Goal: Task Accomplishment & Management: Use online tool/utility

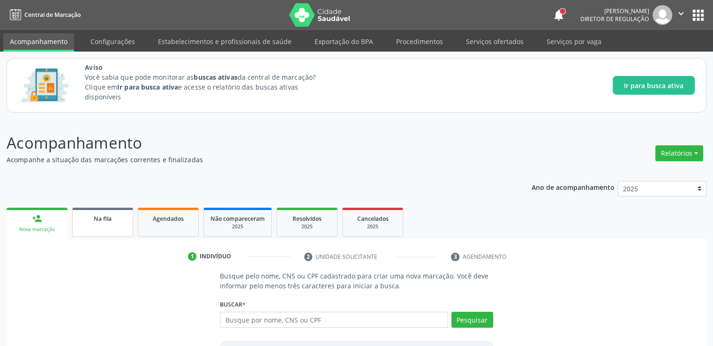
click at [110, 217] on span "Na fila" at bounding box center [103, 219] width 18 height 8
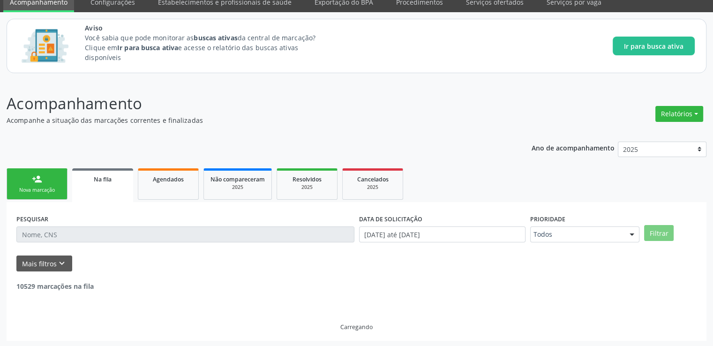
scroll to position [40, 0]
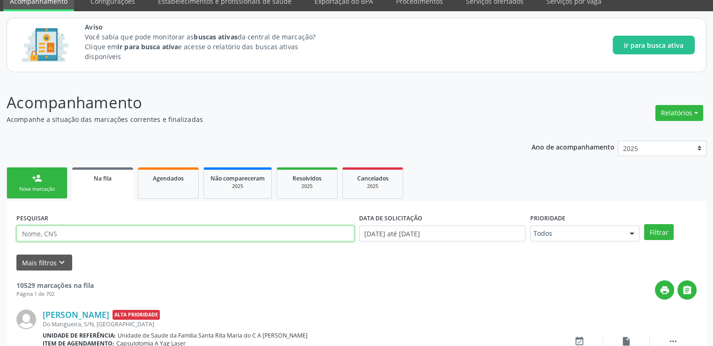
click at [77, 231] on input "text" at bounding box center [185, 233] width 338 height 16
paste input "701203091708811"
type input "701203091708811"
click at [644, 224] on button "Filtrar" at bounding box center [659, 232] width 30 height 16
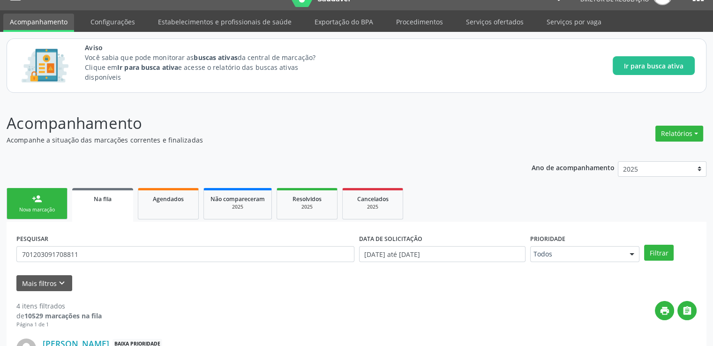
scroll to position [0, 0]
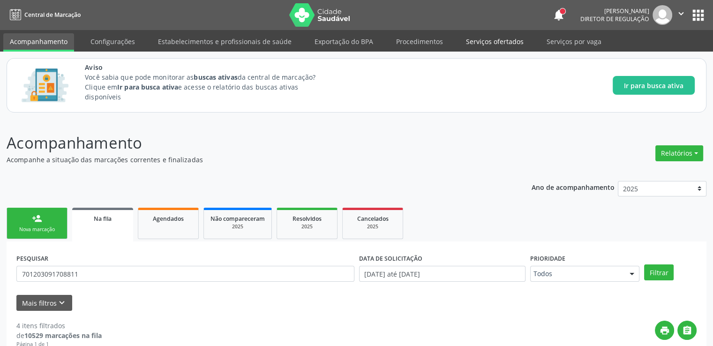
click at [494, 43] on link "Serviços ofertados" at bounding box center [494, 41] width 71 height 16
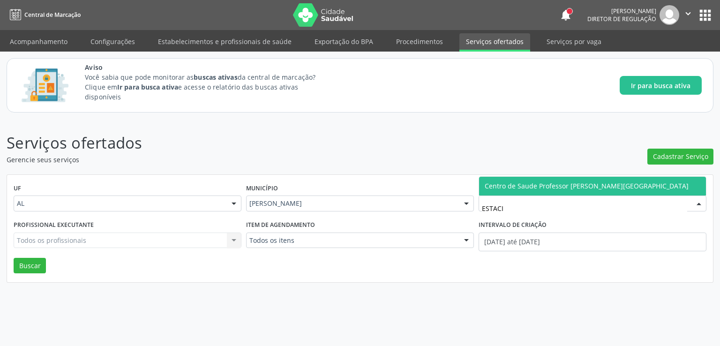
type input "ESTACIO"
click at [533, 190] on span "Centro de Saude [PERSON_NAME] [PERSON_NAME][GEOGRAPHIC_DATA]" at bounding box center [587, 185] width 204 height 9
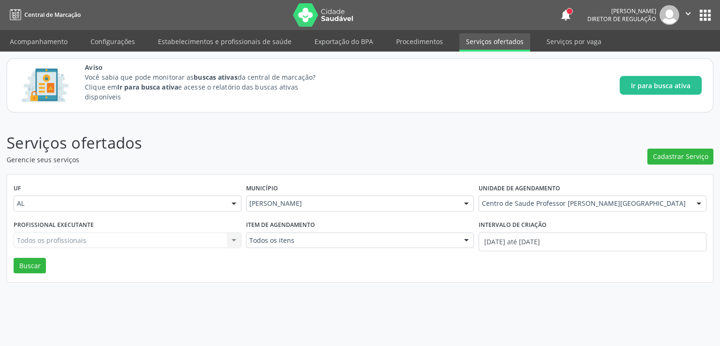
click at [117, 239] on div "Todos os profissionais Todos os profissionais Nenhum resultado encontrado para:…" at bounding box center [128, 241] width 228 height 16
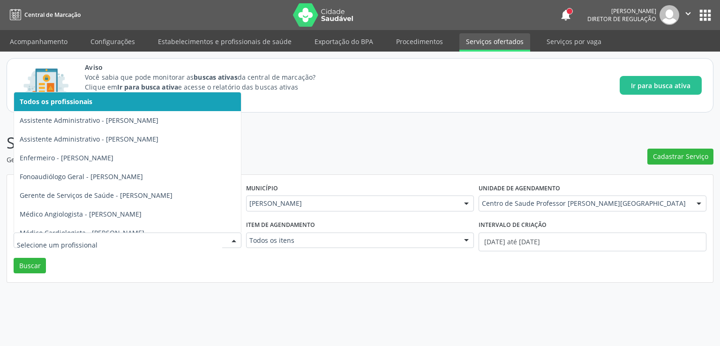
click at [100, 240] on input "text" at bounding box center [119, 245] width 205 height 19
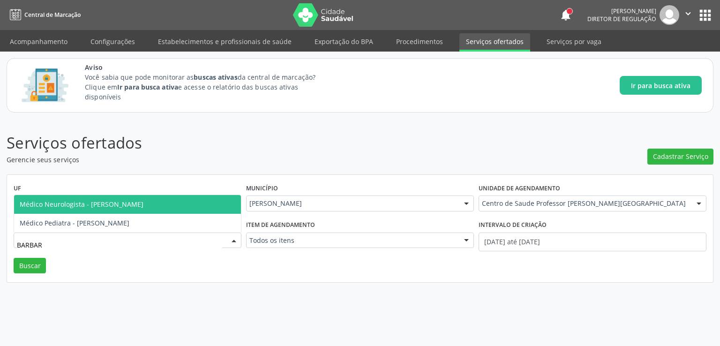
type input "BARBARA"
click at [102, 206] on span "Médico Neurologista - Barbara Helena Bernardes Cabral" at bounding box center [82, 204] width 124 height 9
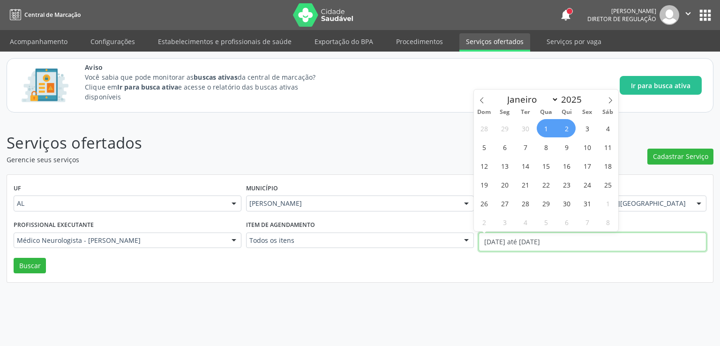
click at [497, 238] on input "01/10/2025 até 02/10/2025" at bounding box center [593, 242] width 228 height 19
click at [484, 101] on icon at bounding box center [482, 100] width 7 height 7
select select "8"
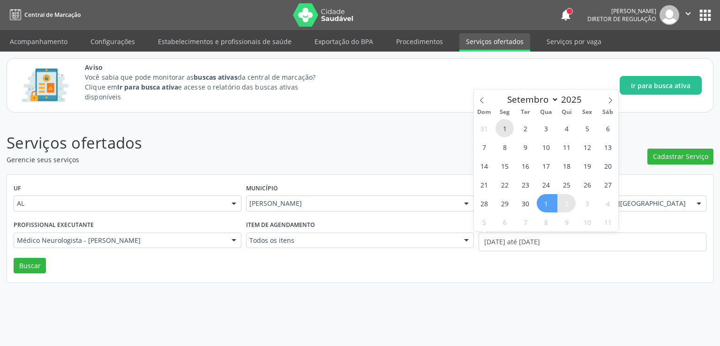
click at [503, 130] on span "1" at bounding box center [505, 128] width 18 height 18
type input "01/09/2025"
select select "8"
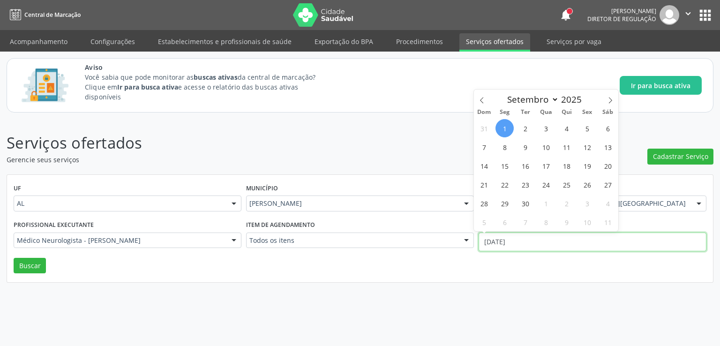
click at [535, 240] on input "01/09/2025" at bounding box center [593, 242] width 228 height 19
drag, startPoint x: 501, startPoint y: 129, endPoint x: 502, endPoint y: 137, distance: 8.5
click at [502, 137] on div "31 1 2 3 4 5 6 7 8 9 10 11 12 13 14 15 16 17 18 19 20 21 22 23 24 25 26 27 28 2…" at bounding box center [546, 175] width 144 height 113
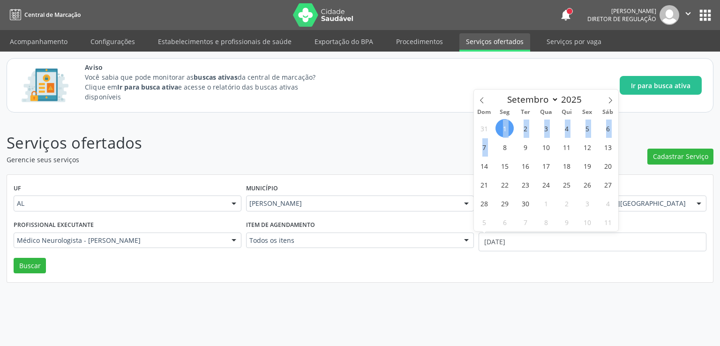
click at [503, 130] on span "1" at bounding box center [505, 128] width 18 height 18
type input "01/09/2025"
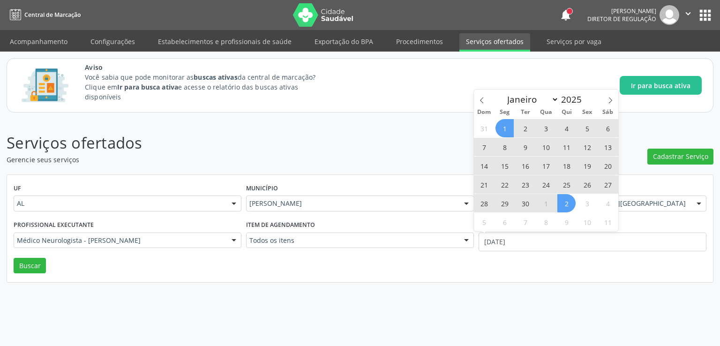
click at [562, 207] on span "2" at bounding box center [566, 203] width 18 height 18
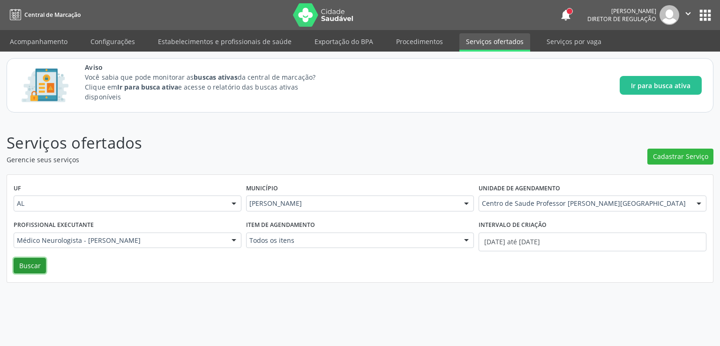
click at [26, 260] on button "Buscar" at bounding box center [30, 266] width 32 height 16
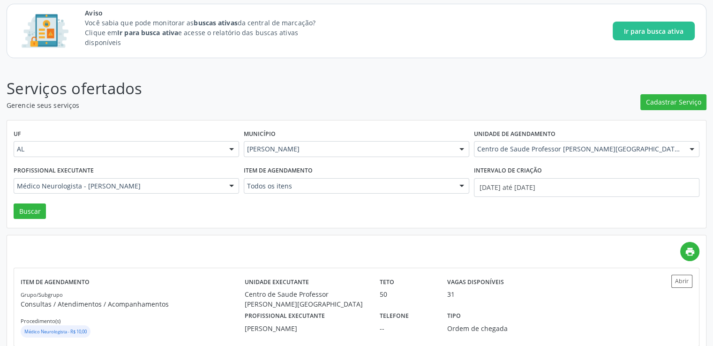
scroll to position [74, 0]
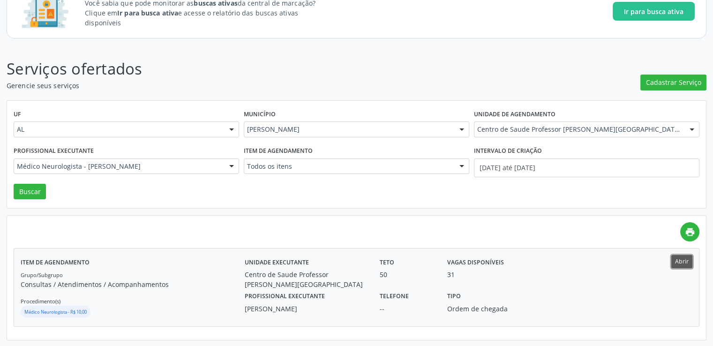
click at [676, 264] on button "Abrir" at bounding box center [681, 261] width 21 height 13
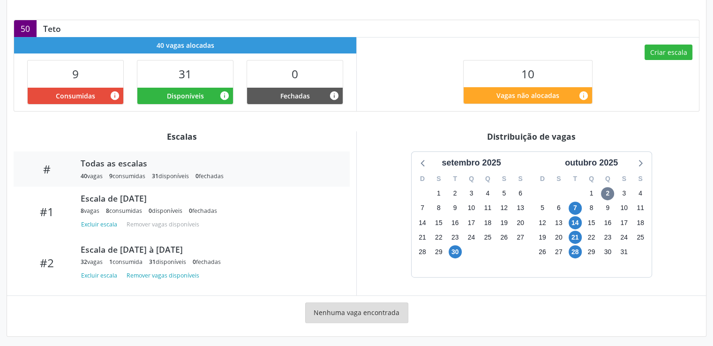
scroll to position [281, 0]
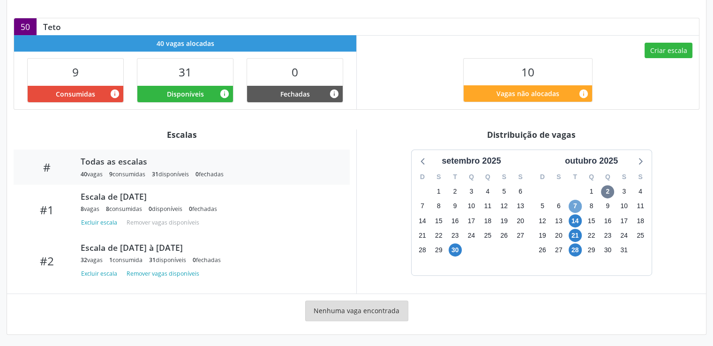
click at [576, 203] on span "7" at bounding box center [575, 206] width 13 height 13
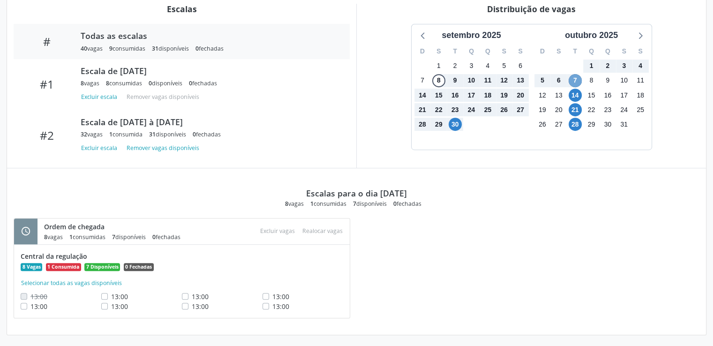
scroll to position [407, 0]
click at [146, 117] on div "Escala de [DATE] à [DATE]" at bounding box center [209, 121] width 256 height 10
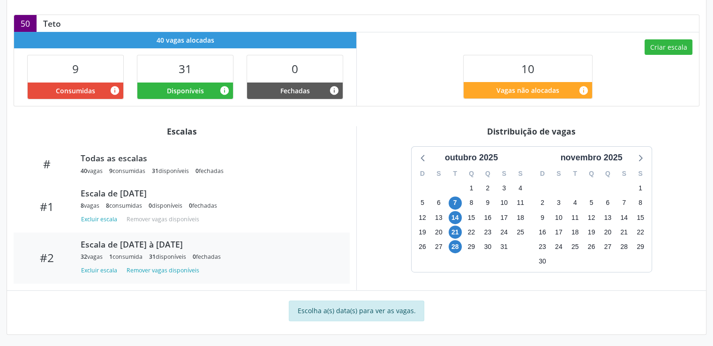
scroll to position [285, 0]
click at [168, 244] on div "Escala de [DATE] à [DATE]" at bounding box center [209, 244] width 256 height 10
click at [157, 245] on div "Escala de [DATE] à [DATE]" at bounding box center [209, 244] width 256 height 10
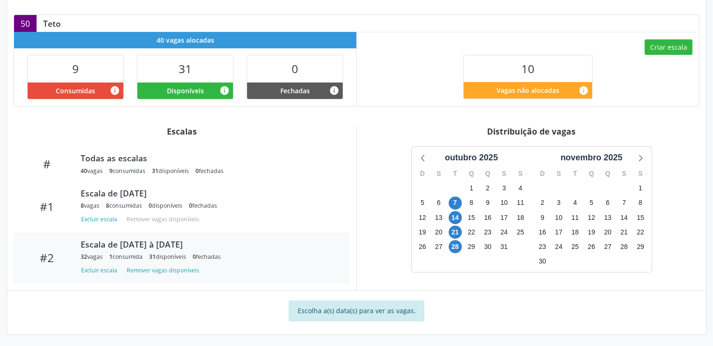
click at [175, 240] on div "Escala de [DATE] à [DATE]" at bounding box center [209, 244] width 256 height 10
click at [179, 84] on div "Disponíveis info" at bounding box center [185, 91] width 96 height 16
click at [225, 88] on icon "info" at bounding box center [224, 90] width 10 height 10
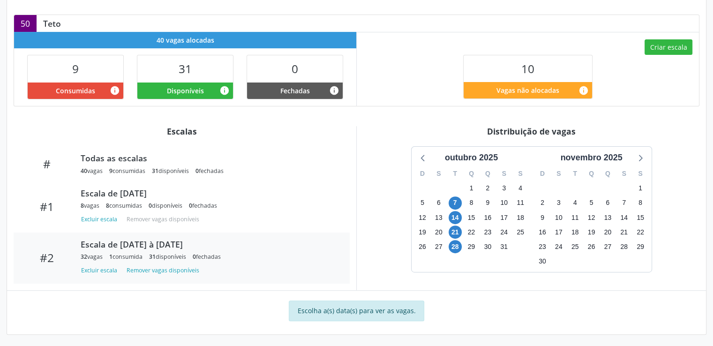
click at [143, 246] on div "Escala de [DATE] à [DATE]" at bounding box center [209, 244] width 256 height 10
click at [149, 270] on button "Remover vagas disponíveis" at bounding box center [163, 270] width 80 height 13
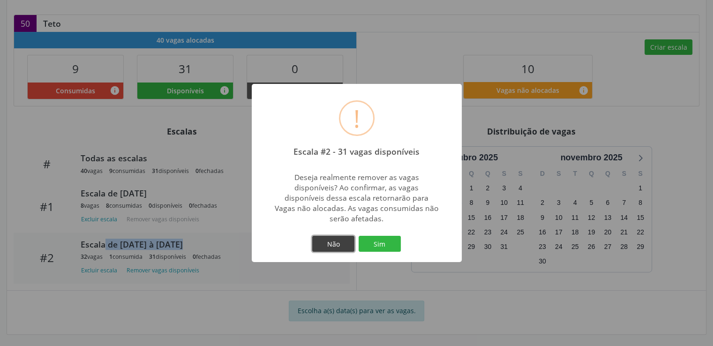
click at [333, 251] on button "Não" at bounding box center [333, 244] width 42 height 16
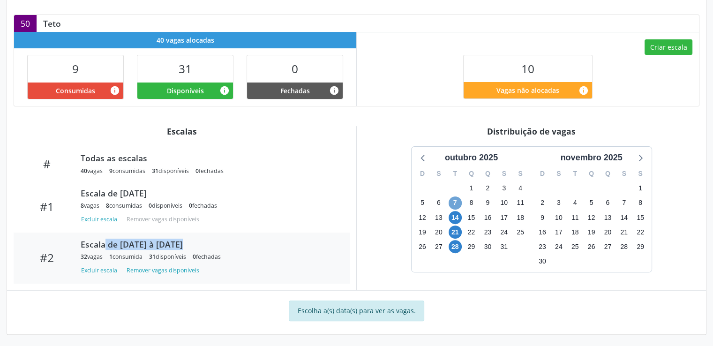
click at [454, 203] on span "7" at bounding box center [455, 202] width 13 height 13
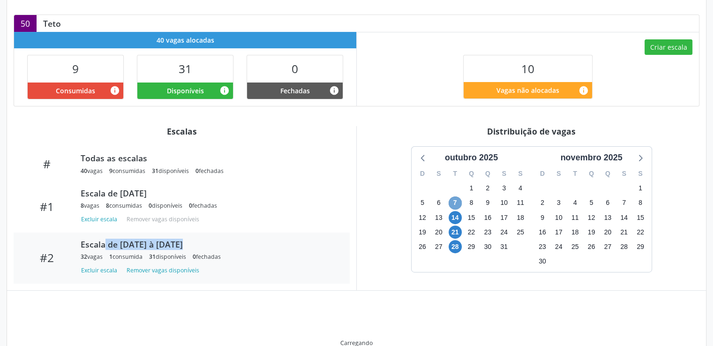
click at [454, 203] on span "7" at bounding box center [455, 202] width 13 height 13
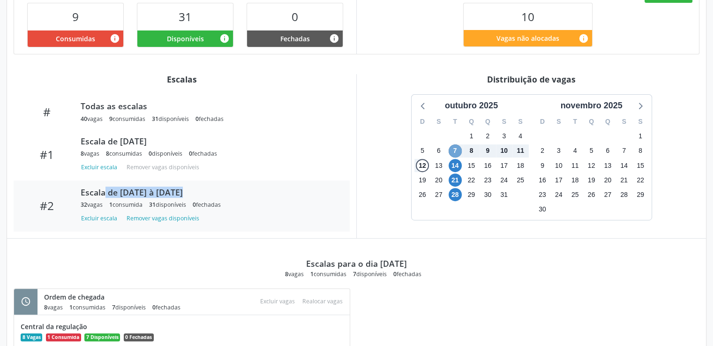
scroll to position [407, 0]
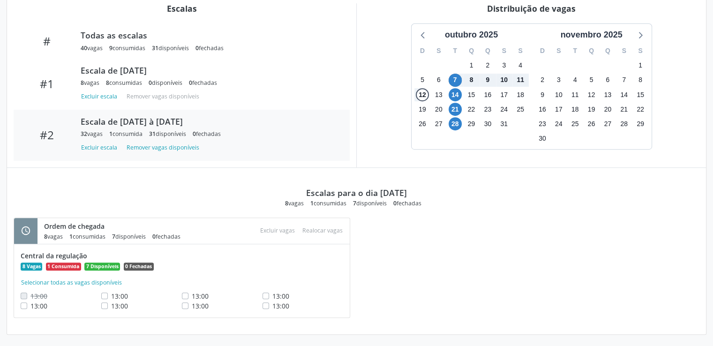
click at [28, 231] on icon "schedule" at bounding box center [26, 230] width 10 height 10
click at [26, 228] on icon "schedule" at bounding box center [26, 230] width 10 height 10
click at [38, 282] on button "Selecionar todas as vagas disponíveis" at bounding box center [72, 282] width 102 height 9
checkbox input "true"
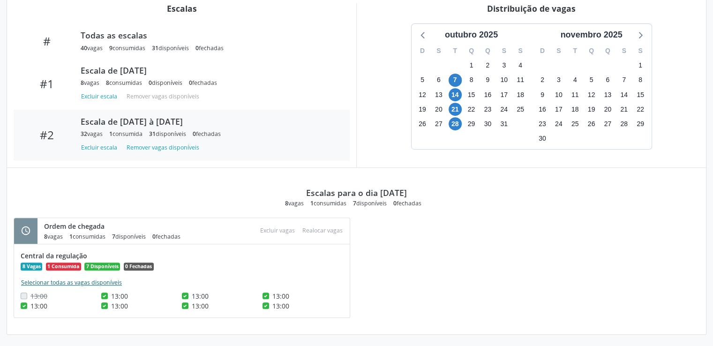
checkbox input "true"
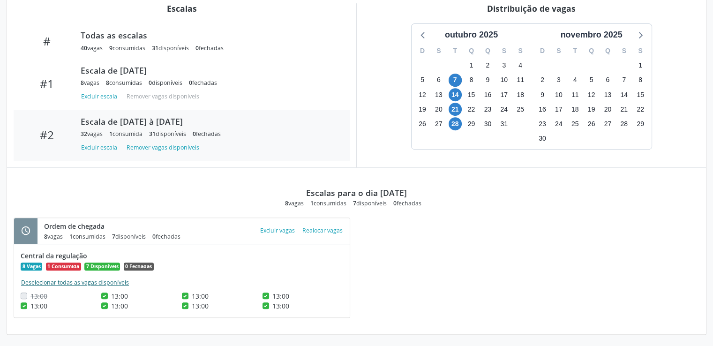
click at [39, 282] on button "Deselecionar todas as vagas disponíveis" at bounding box center [75, 282] width 109 height 9
checkbox input "false"
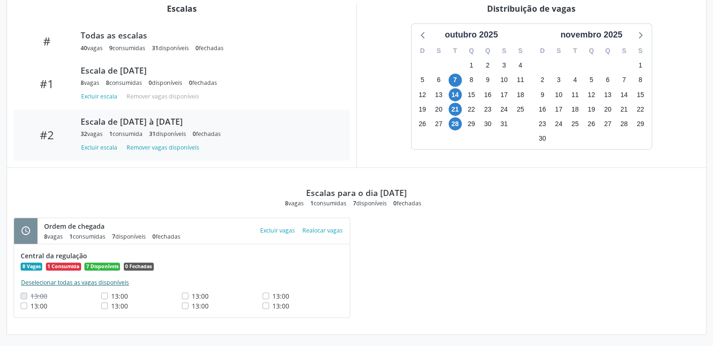
checkbox input "false"
click at [151, 149] on button "Remover vagas disponíveis" at bounding box center [163, 147] width 80 height 13
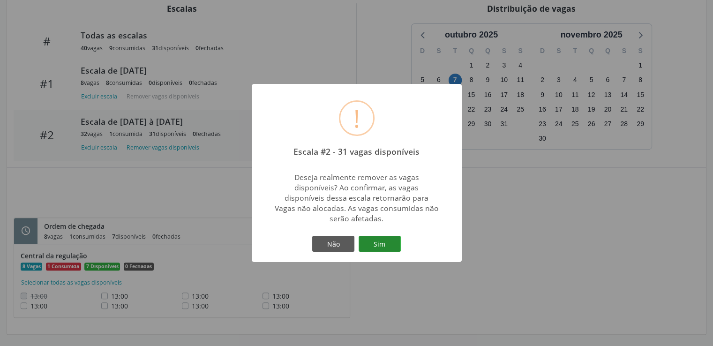
click at [381, 245] on button "Sim" at bounding box center [380, 244] width 42 height 16
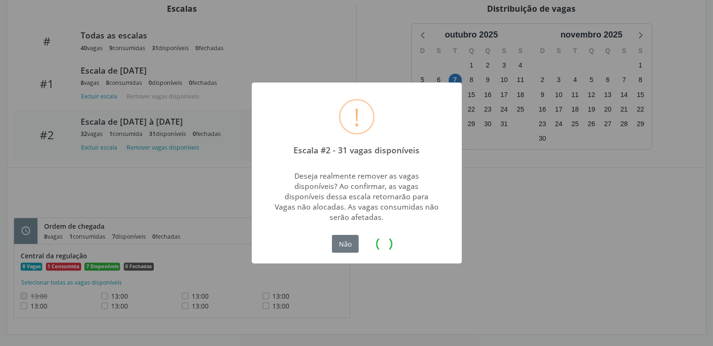
scroll to position [0, 0]
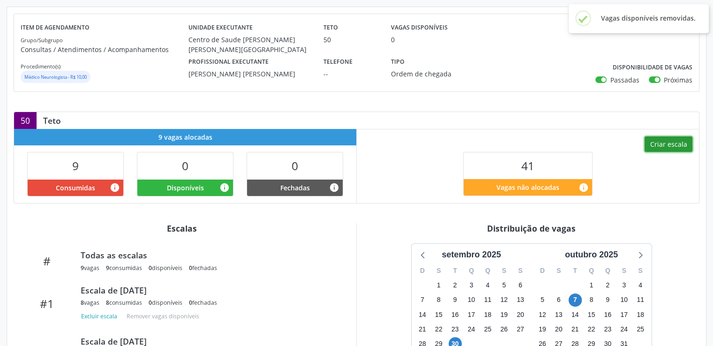
click at [668, 147] on button "Criar escala" at bounding box center [669, 144] width 48 height 16
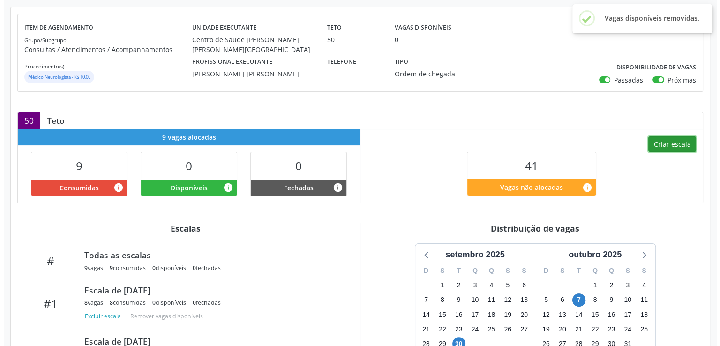
scroll to position [167, 0]
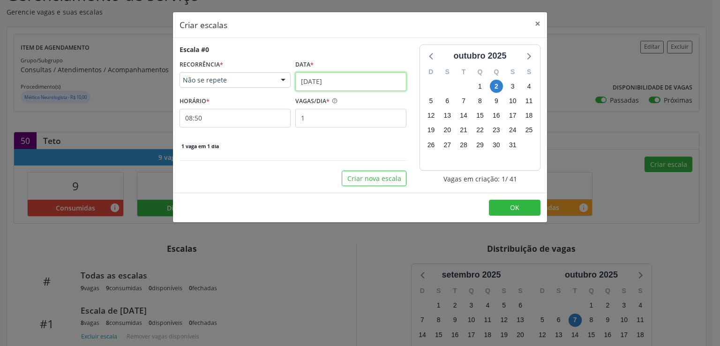
click at [325, 82] on input "[DATE]" at bounding box center [350, 81] width 111 height 19
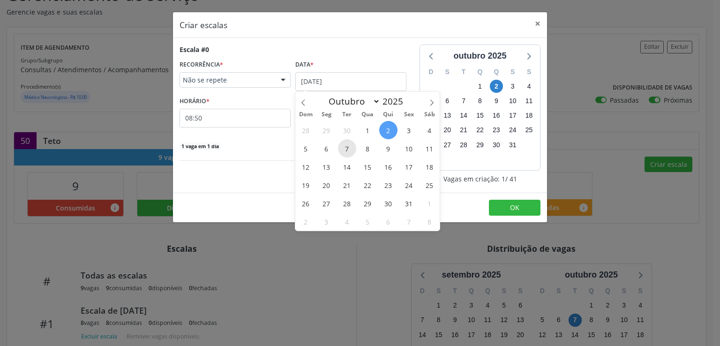
click at [349, 145] on span "7" at bounding box center [347, 148] width 18 height 18
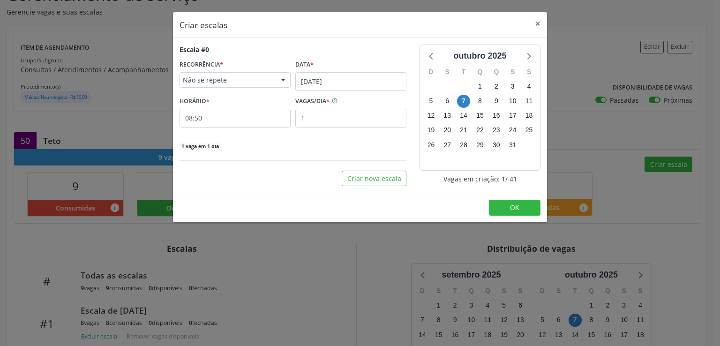
click at [248, 78] on span "Não se repete" at bounding box center [227, 79] width 89 height 9
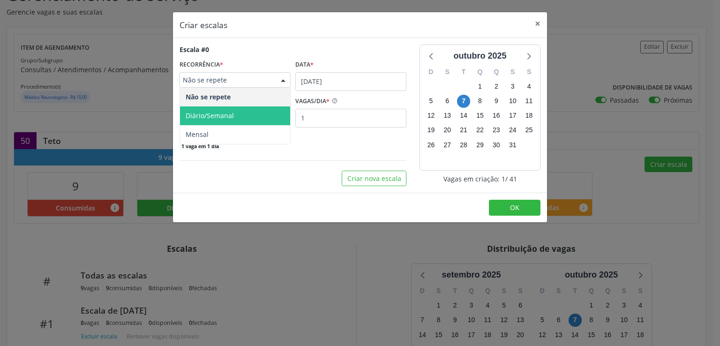
click at [234, 111] on span "Diário/Semanal" at bounding box center [235, 115] width 110 height 19
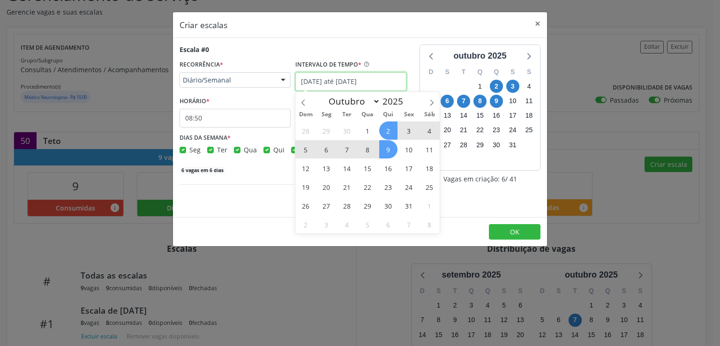
click at [308, 79] on input "[DATE] até [DATE]" at bounding box center [350, 81] width 111 height 19
click at [345, 149] on span "7" at bounding box center [347, 149] width 18 height 18
type input "[DATE]"
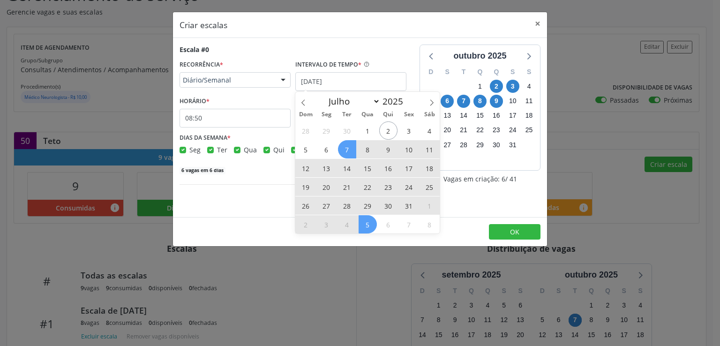
click at [369, 221] on span "5" at bounding box center [368, 224] width 18 height 18
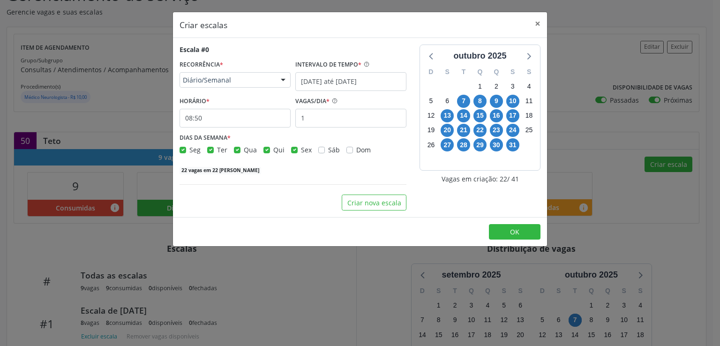
click at [189, 148] on label "Seg" at bounding box center [194, 150] width 11 height 10
click at [181, 148] on input "Seg" at bounding box center [183, 149] width 7 height 8
checkbox input "false"
click at [244, 149] on label "Qua" at bounding box center [250, 150] width 13 height 10
click at [234, 149] on input "Qua" at bounding box center [237, 149] width 7 height 8
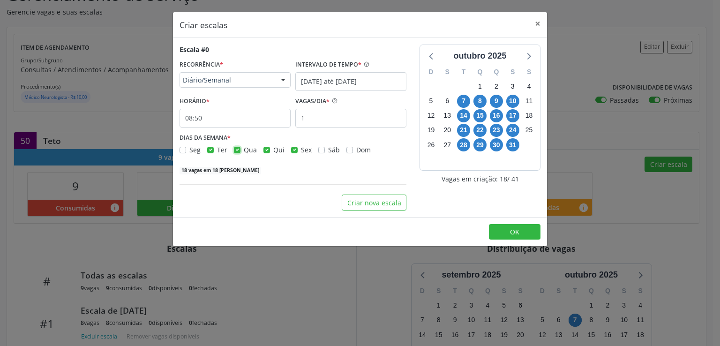
checkbox input "false"
click at [264, 146] on div "Qui" at bounding box center [273, 150] width 21 height 10
click at [301, 149] on label "Sex" at bounding box center [306, 150] width 11 height 10
click at [292, 149] on input "Sex" at bounding box center [294, 149] width 7 height 8
checkbox input "false"
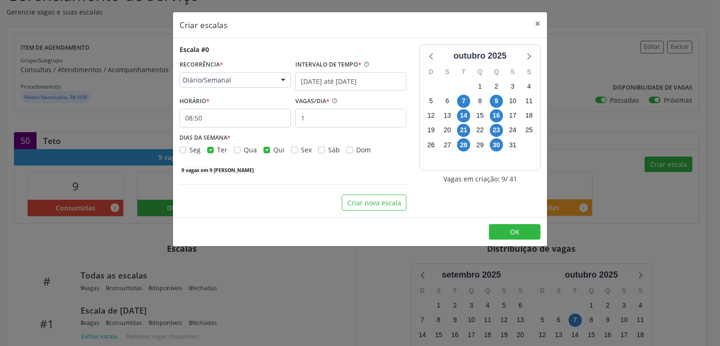
click at [273, 149] on label "Qui" at bounding box center [278, 150] width 11 height 10
click at [267, 149] on input "Qui" at bounding box center [266, 149] width 7 height 8
checkbox input "false"
click at [253, 122] on input "08:50" at bounding box center [235, 118] width 111 height 19
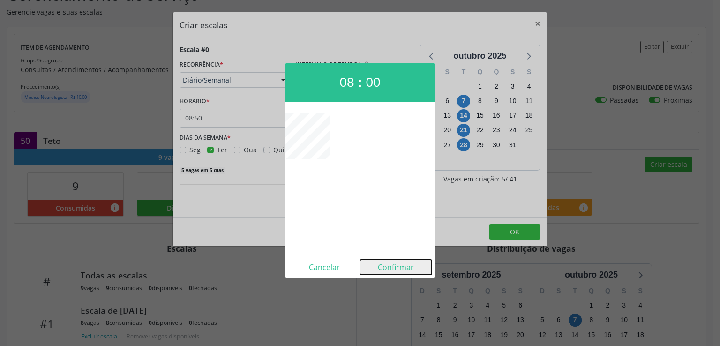
click at [393, 268] on button "Confirmar" at bounding box center [396, 267] width 72 height 15
type input "08:00"
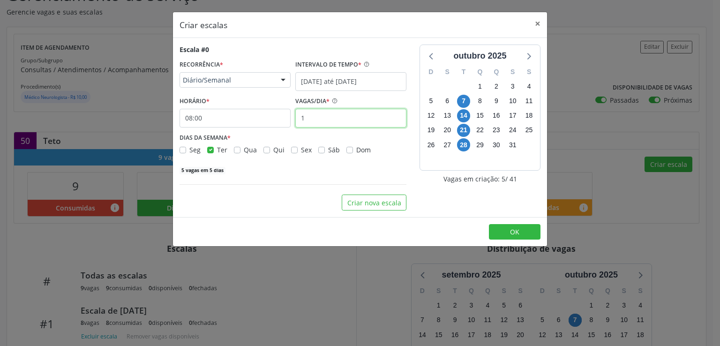
click at [310, 123] on input "1" at bounding box center [350, 118] width 111 height 19
type input "8"
click at [498, 228] on button "OK" at bounding box center [515, 232] width 52 height 16
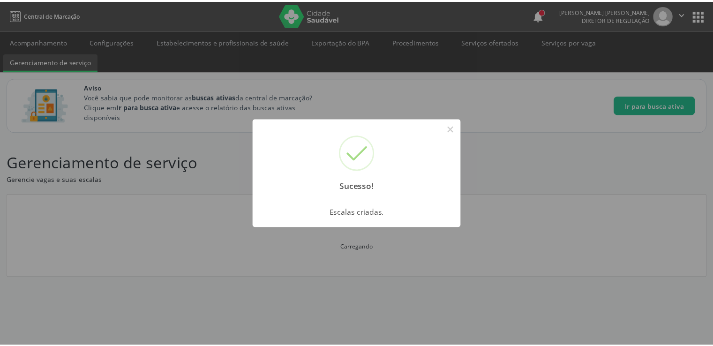
scroll to position [0, 0]
